Goal: Task Accomplishment & Management: Use online tool/utility

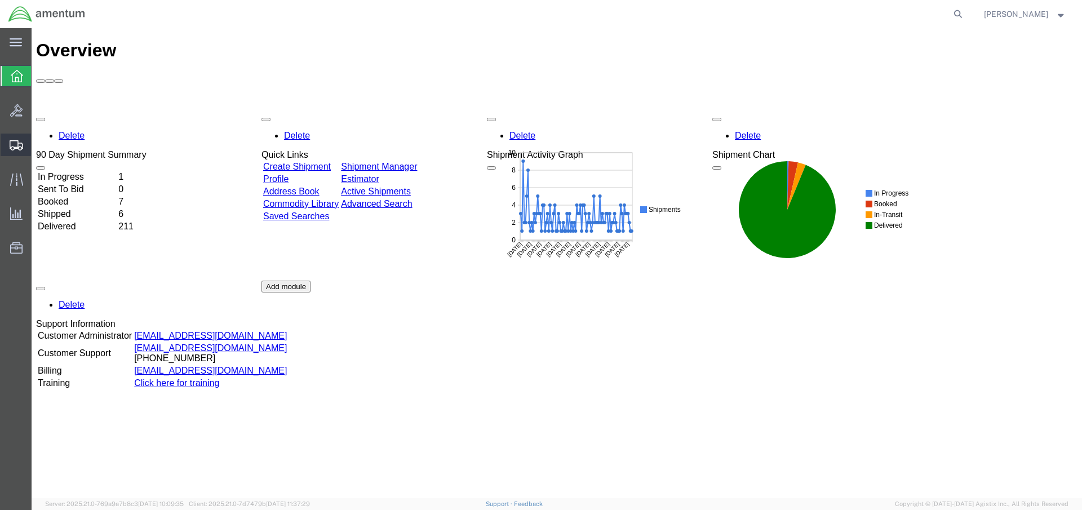
click at [0, 0] on span "Create Shipment" at bounding box center [0, 0] width 0 height 0
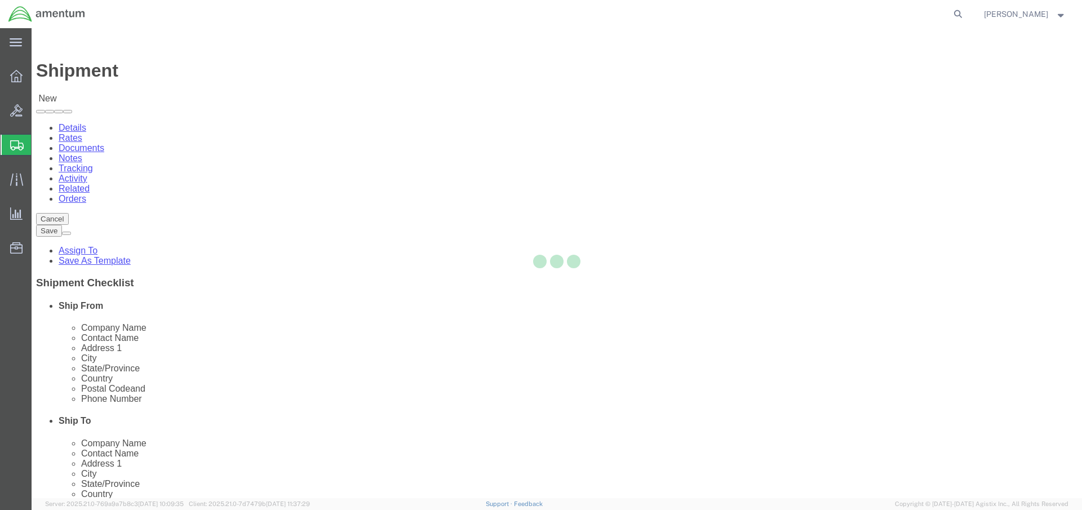
select select
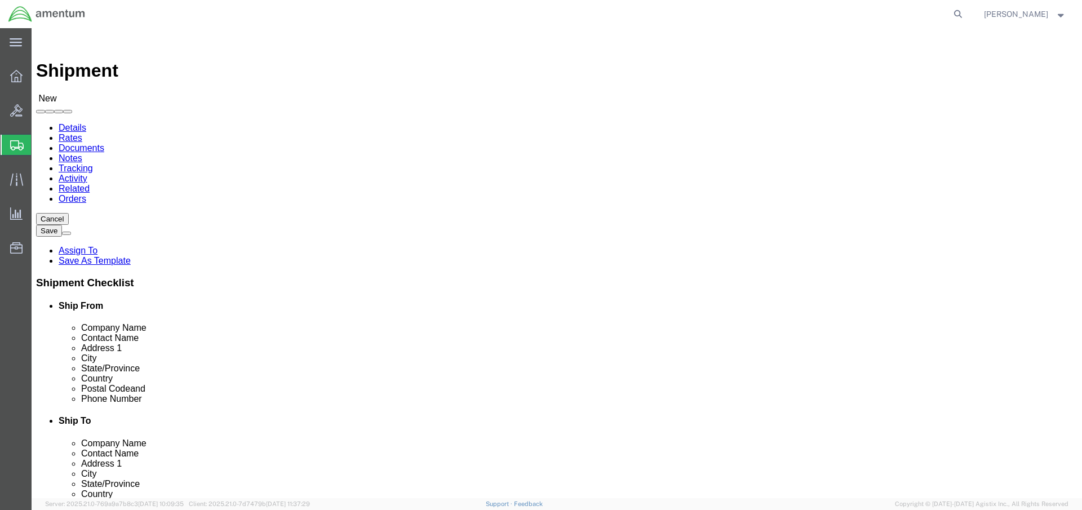
click body "Shipment New Details Rates Documents Notes Tracking Activity Related Orders Can…"
type input "cape"
